Goal: Navigation & Orientation: Find specific page/section

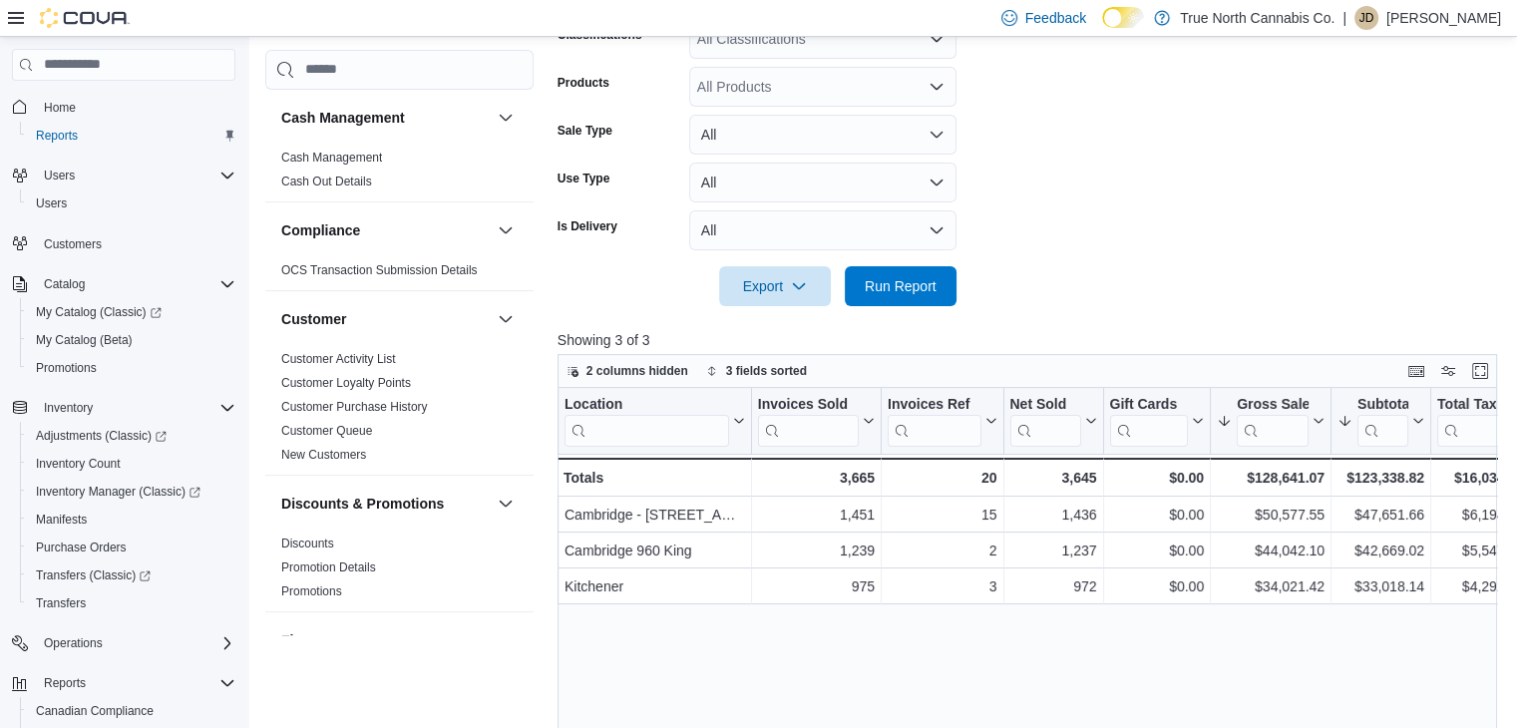
scroll to position [1317, 0]
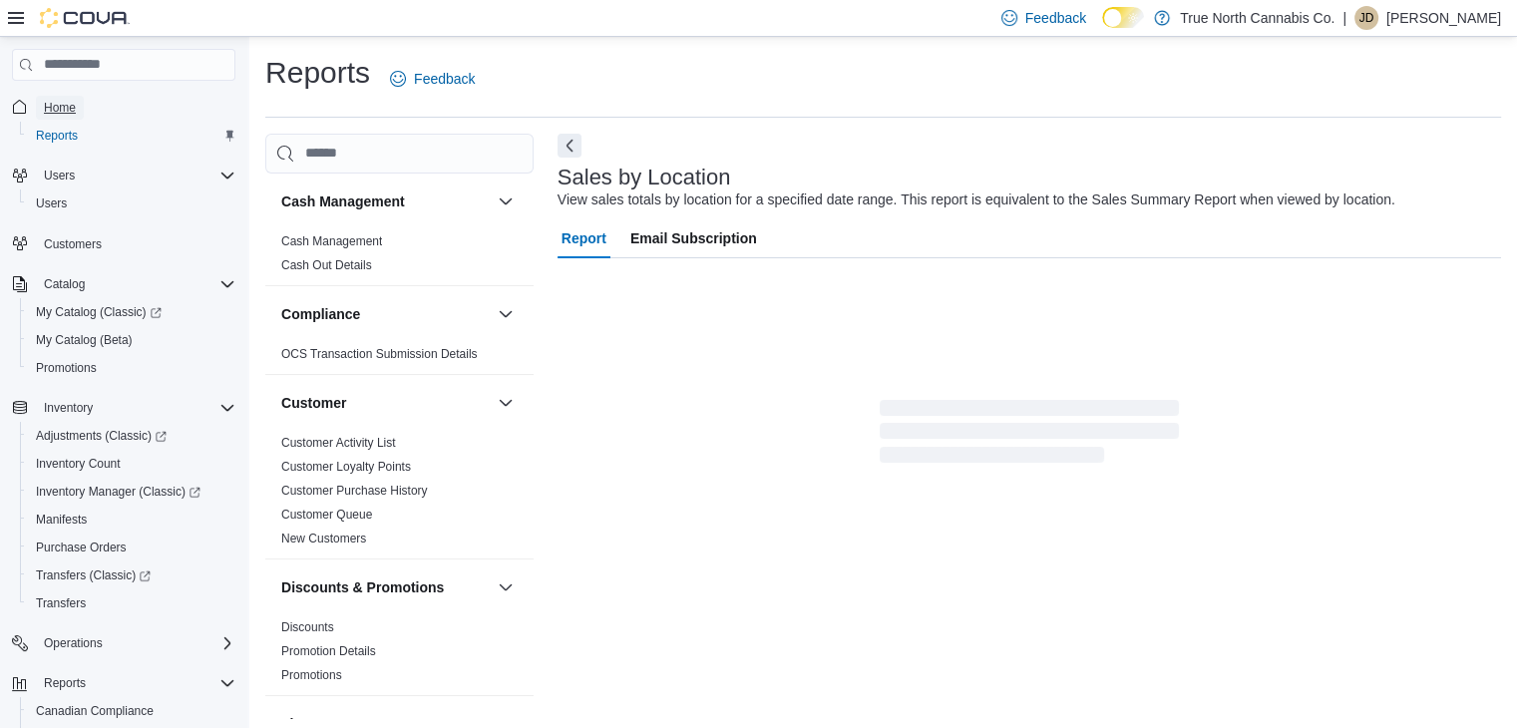
click at [60, 108] on span "Home" at bounding box center [60, 108] width 32 height 16
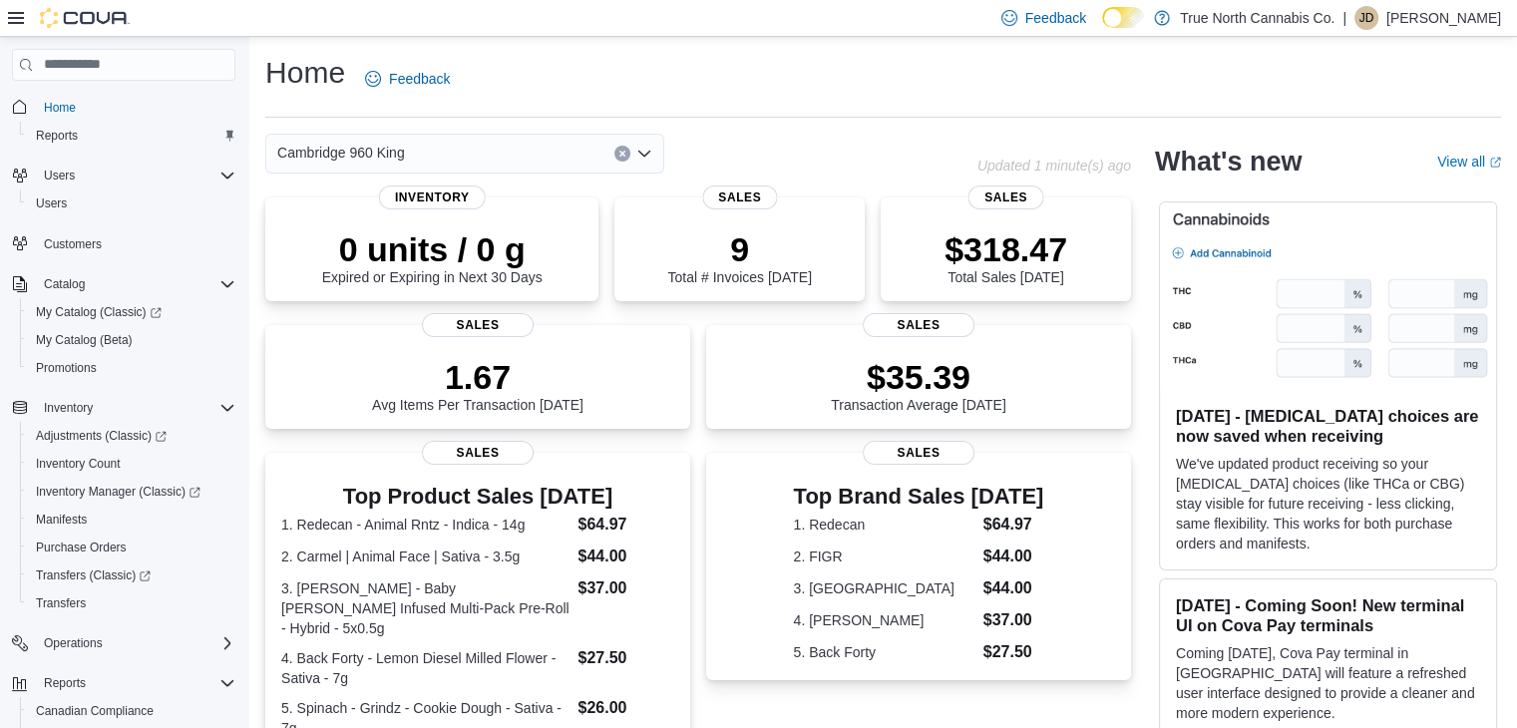
click at [648, 154] on icon "Open list of options" at bounding box center [644, 154] width 16 height 16
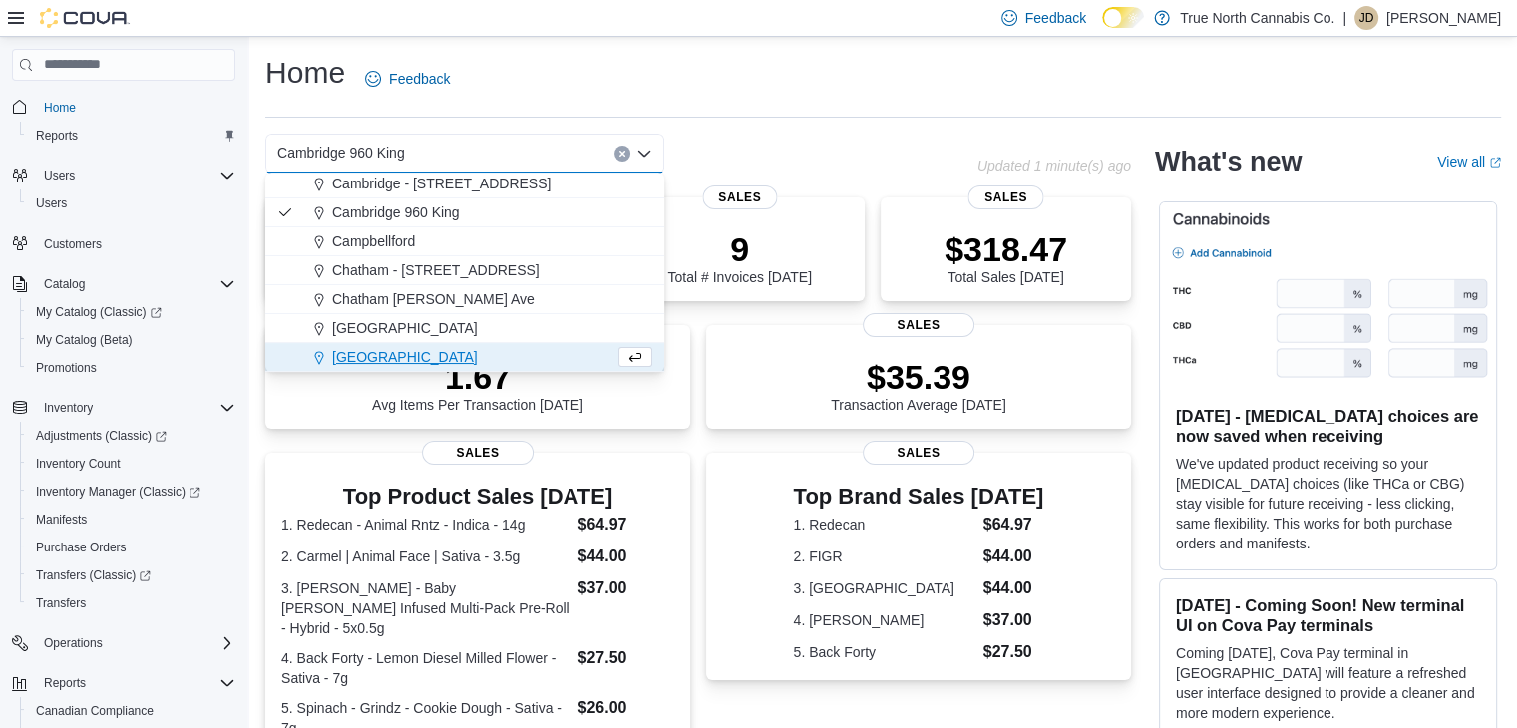
scroll to position [263, 0]
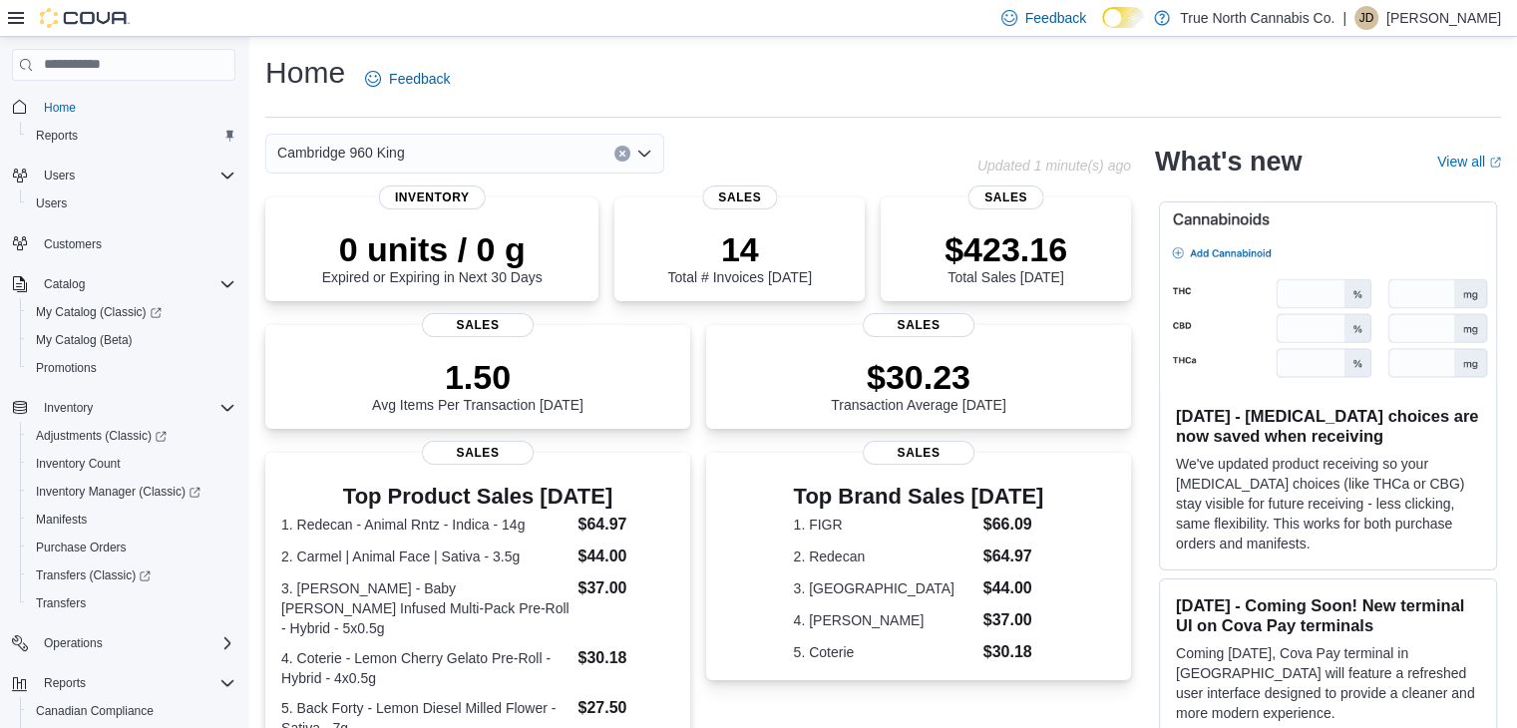
click at [620, 85] on div "Home Feedback" at bounding box center [883, 79] width 1236 height 52
click at [641, 161] on div "Cambridge 960 King" at bounding box center [464, 154] width 399 height 40
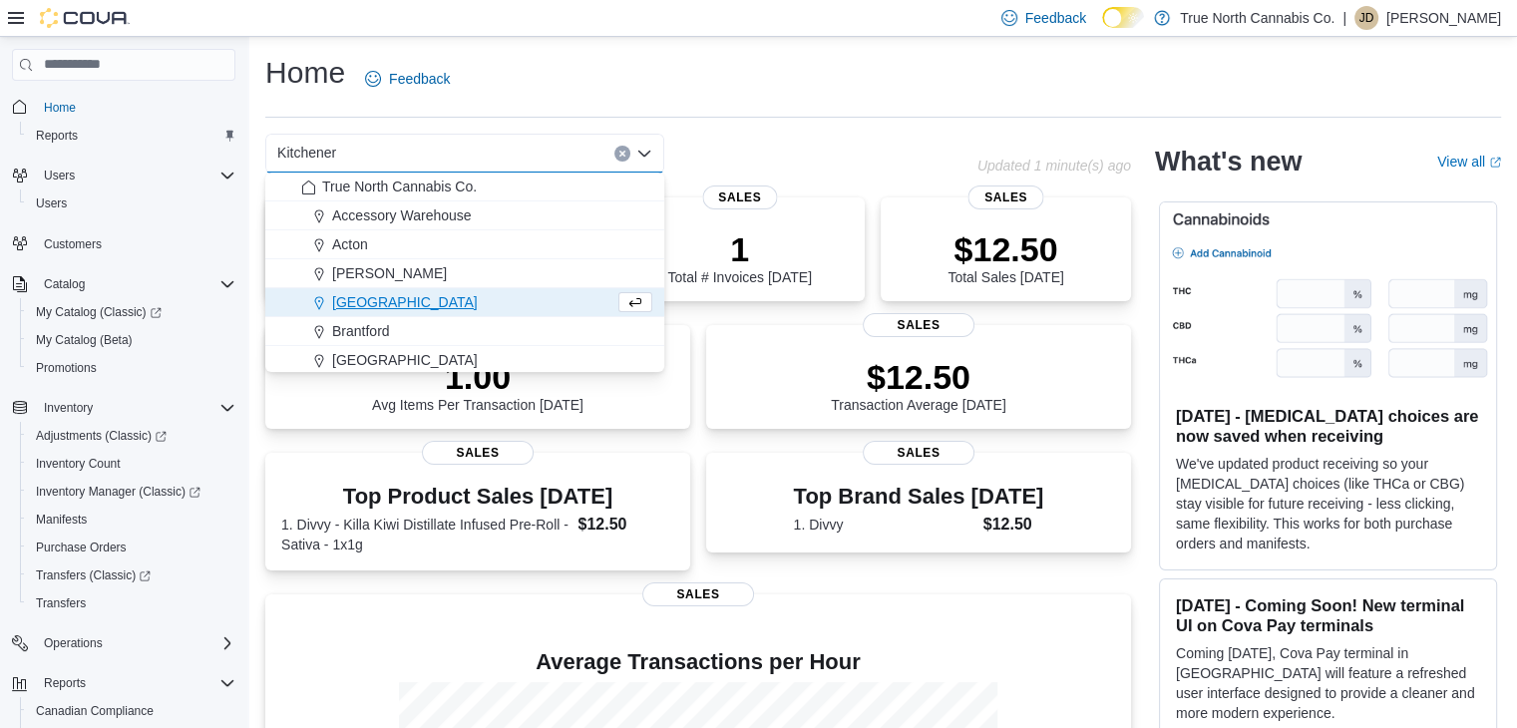
scroll to position [90, 0]
